Goal: Task Accomplishment & Management: Manage account settings

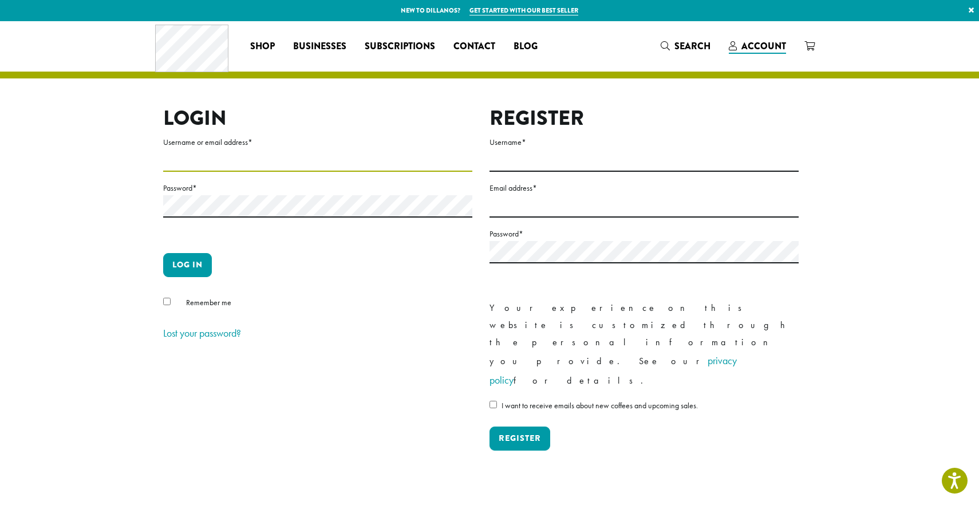
click at [207, 166] on input "Username or email address *" at bounding box center [317, 160] width 309 height 22
type input "**********"
click at [186, 276] on button "Log in" at bounding box center [187, 265] width 49 height 24
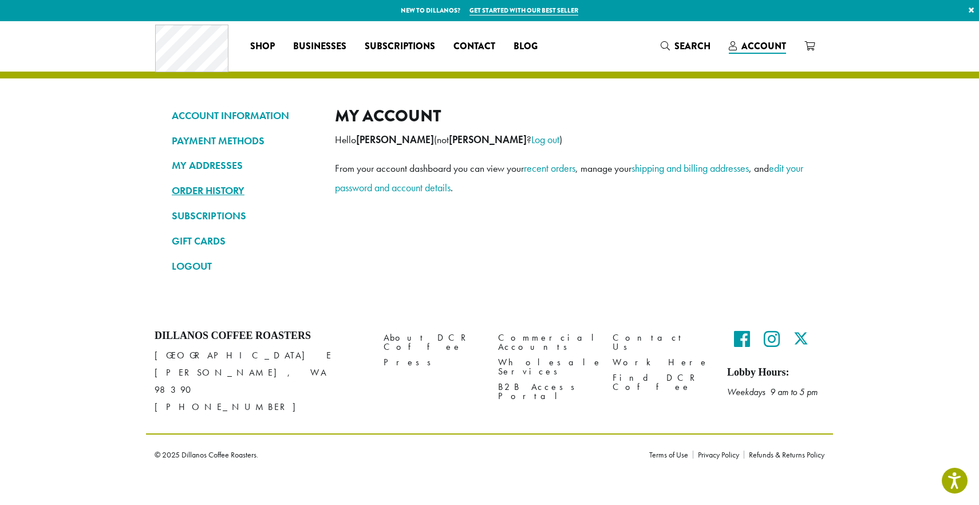
click at [202, 188] on link "ORDER HISTORY" at bounding box center [245, 190] width 146 height 19
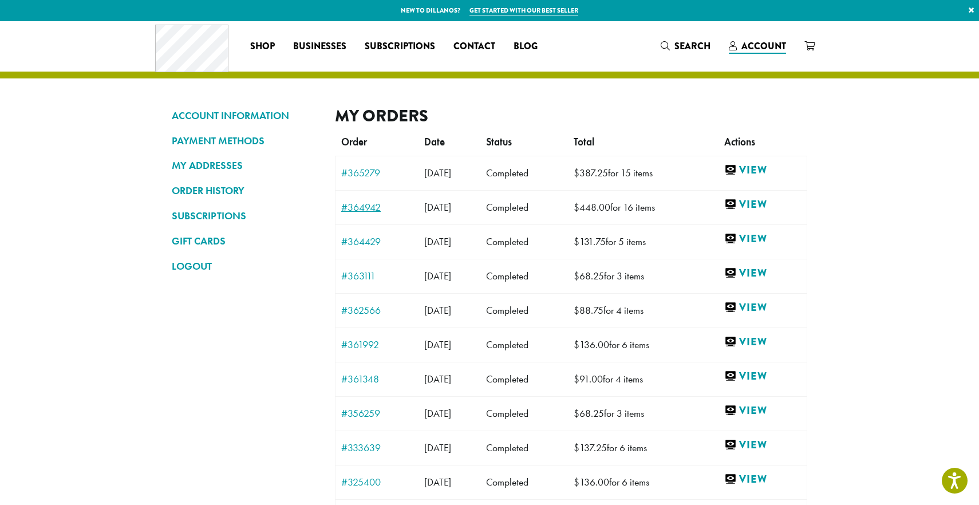
click at [365, 210] on link "#364942" at bounding box center [377, 207] width 72 height 10
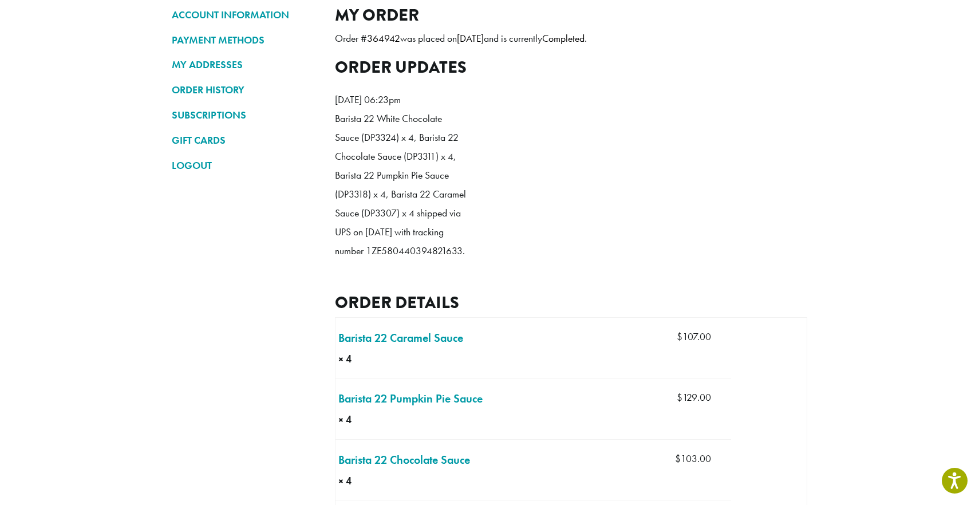
scroll to position [206, 0]
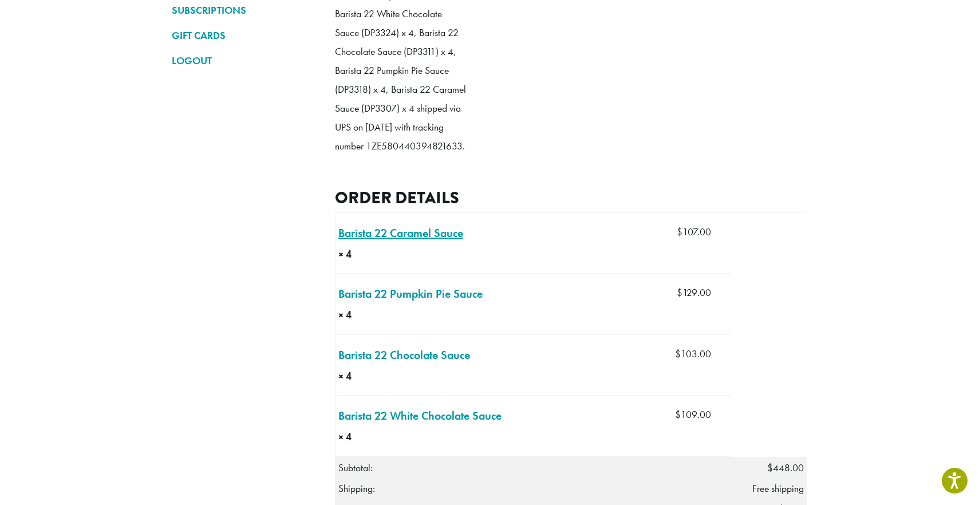
click at [392, 242] on link "Barista 22 Caramel Sauce × 4" at bounding box center [400, 232] width 125 height 17
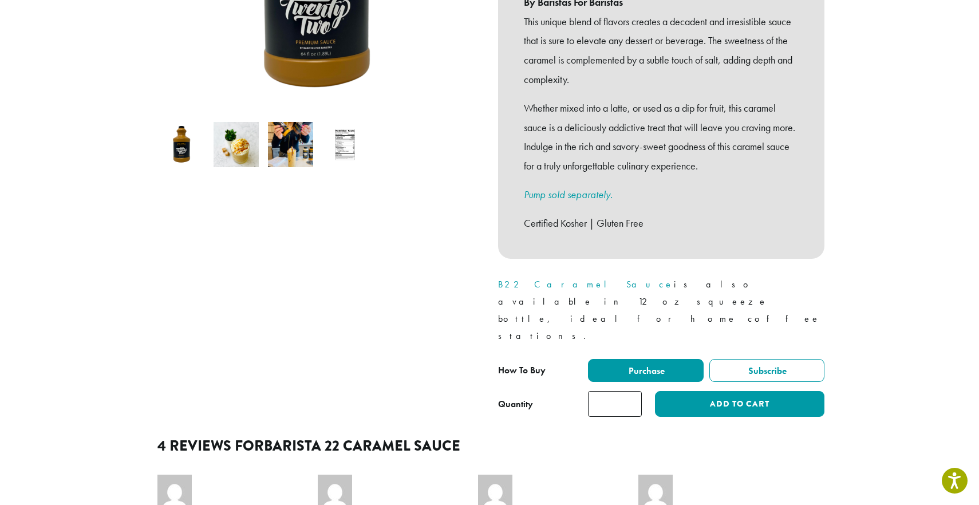
scroll to position [135, 0]
